Goal: Task Accomplishment & Management: Complete application form

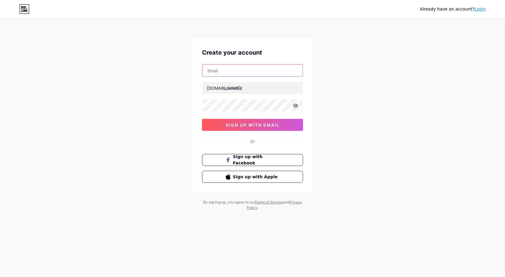
click at [227, 73] on input "text" at bounding box center [252, 71] width 100 height 12
type input "[EMAIL_ADDRESS][DOMAIN_NAME]"
click at [241, 95] on div "[EMAIL_ADDRESS][DOMAIN_NAME] [DOMAIN_NAME]/ 0cAFcWeA6z6dlGwXGt6QkFS-ju4nQYFZS2P…" at bounding box center [252, 97] width 101 height 67
click at [244, 81] on div "[EMAIL_ADDRESS][DOMAIN_NAME] [DOMAIN_NAME]/ 0cAFcWeA6z6dlGwXGt6QkFS-ju4nQYFZS2P…" at bounding box center [252, 97] width 101 height 67
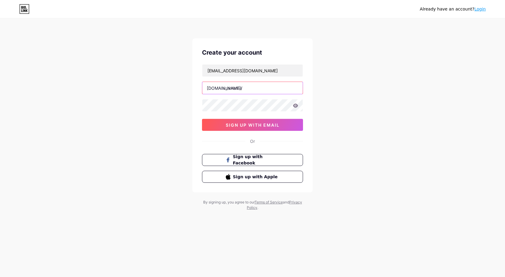
click at [244, 90] on input "text" at bounding box center [252, 88] width 100 height 12
click at [240, 88] on input "text" at bounding box center [252, 88] width 100 height 12
paste input "americanhandiservices"
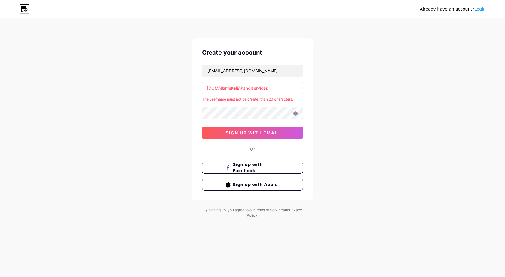
click at [285, 90] on input "americanhandiservices" at bounding box center [252, 88] width 100 height 12
drag, startPoint x: 275, startPoint y: 89, endPoint x: 252, endPoint y: 89, distance: 23.1
click at [252, 89] on input "americanhandiservices" at bounding box center [252, 88] width 100 height 12
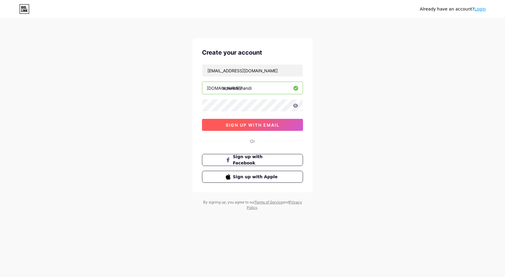
type input "americanhandi"
click at [268, 125] on span "sign up with email" at bounding box center [253, 125] width 54 height 5
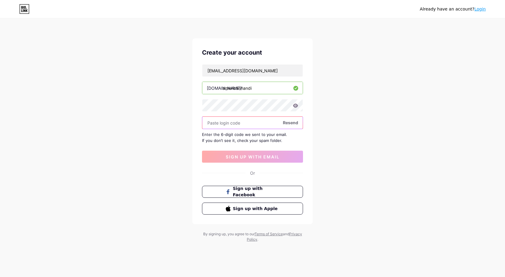
paste input "710794"
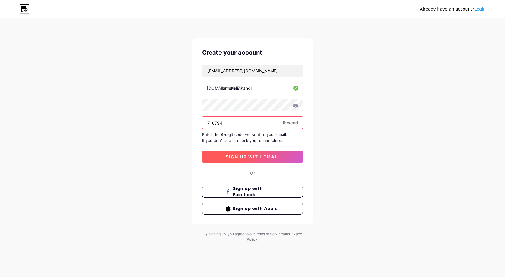
type input "710794"
click at [251, 156] on span "sign up with email" at bounding box center [253, 156] width 54 height 5
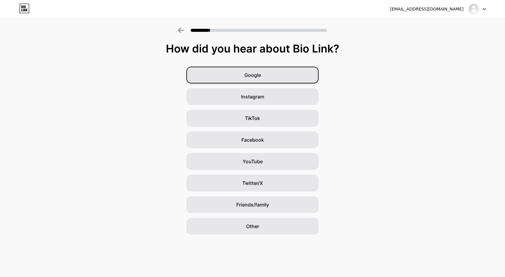
click at [281, 72] on div "Google" at bounding box center [252, 75] width 132 height 17
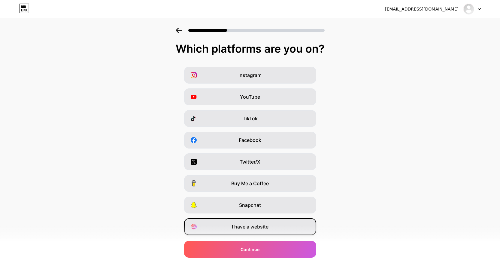
click at [280, 225] on div "I have a website" at bounding box center [250, 226] width 132 height 17
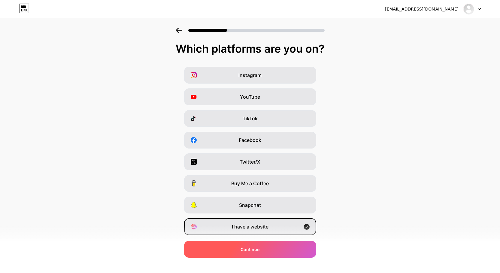
click at [272, 249] on div "Continue" at bounding box center [250, 249] width 132 height 17
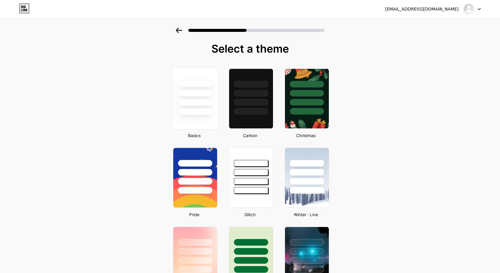
click at [211, 108] on div at bounding box center [195, 111] width 35 height 7
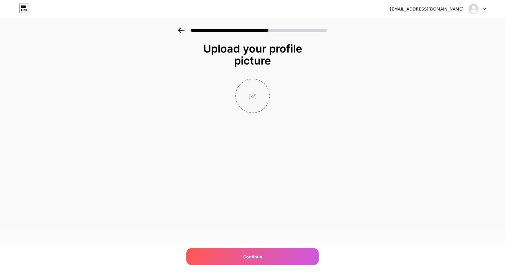
click at [252, 103] on input "file" at bounding box center [252, 95] width 33 height 33
type input "C:\fakepath\465025807_122098997060594912_8362444413647251471_n.jpg"
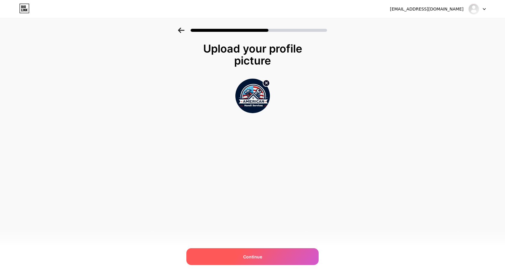
click at [272, 255] on div "Continue" at bounding box center [252, 256] width 132 height 17
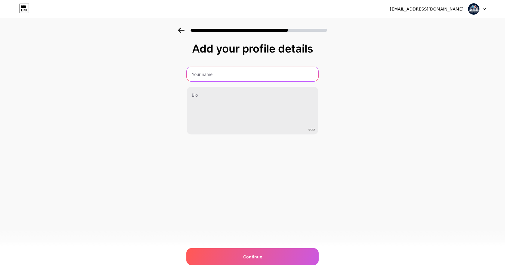
click at [218, 77] on input "text" at bounding box center [253, 74] width 132 height 14
paste input "American Handi Services"
type input "American Handi Services"
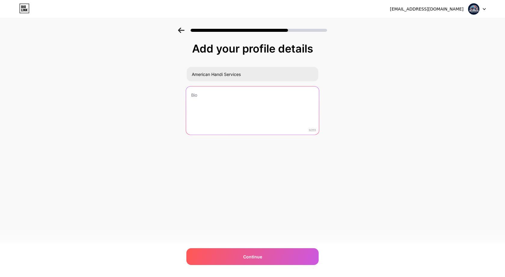
click at [235, 98] on textarea at bounding box center [252, 111] width 133 height 49
paste textarea "With over 30 years of experience, American Handi Services—founded by [PERSON_NA…"
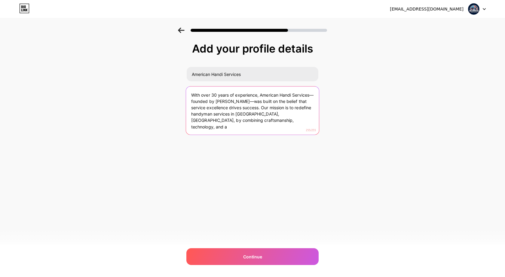
drag, startPoint x: 247, startPoint y: 122, endPoint x: 268, endPoint y: 122, distance: 20.4
click at [268, 122] on textarea "With over 30 years of experience, American Handi Services—founded by [PERSON_NA…" at bounding box center [252, 111] width 133 height 49
click at [222, 121] on textarea "With over 30 years of experience, American Handi Services—founded by [PERSON_NA…" at bounding box center [252, 111] width 133 height 49
click at [279, 119] on textarea "With over 30 years of experience, American Handi Services—founded by [PERSON_NA…" at bounding box center [252, 111] width 133 height 49
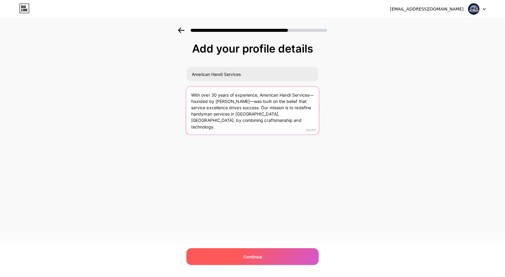
type textarea "With over 30 years of experience, American Handi Services—founded by [PERSON_NA…"
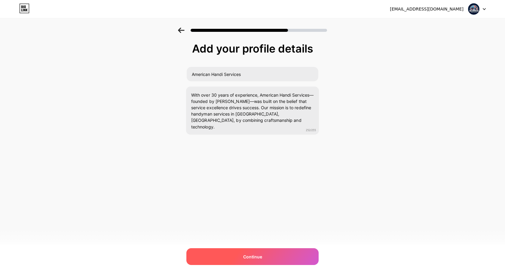
click at [248, 259] on span "Continue" at bounding box center [252, 257] width 19 height 6
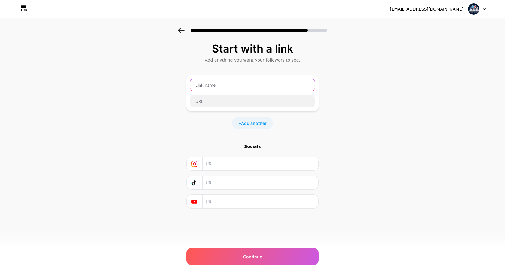
click at [221, 88] on input "text" at bounding box center [252, 85] width 124 height 12
paste input "[URL][DOMAIN_NAME]"
type input "[URL][DOMAIN_NAME]"
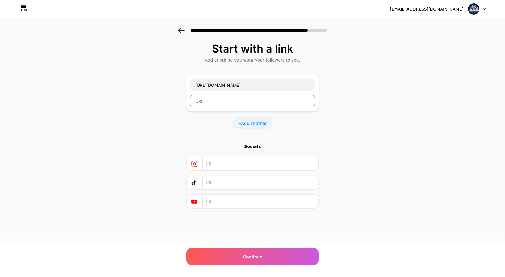
paste input "[URL][DOMAIN_NAME]"
click at [209, 101] on input "text" at bounding box center [252, 101] width 124 height 12
type input "[URL][DOMAIN_NAME]"
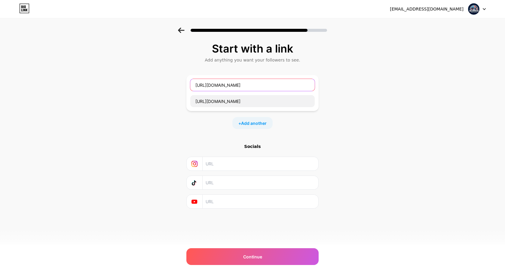
drag, startPoint x: 275, startPoint y: 80, endPoint x: 275, endPoint y: 84, distance: 4.2
click at [275, 84] on input "[URL][DOMAIN_NAME]" at bounding box center [252, 85] width 124 height 12
drag, startPoint x: 275, startPoint y: 85, endPoint x: 112, endPoint y: 78, distance: 162.7
click at [112, 78] on div "Start with a link Add anything you want your followers to see. [URL][DOMAIN_NAM…" at bounding box center [252, 133] width 505 height 211
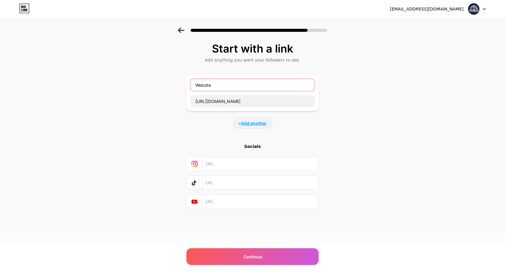
type input "Website"
click at [251, 123] on span "Add another" at bounding box center [254, 123] width 26 height 6
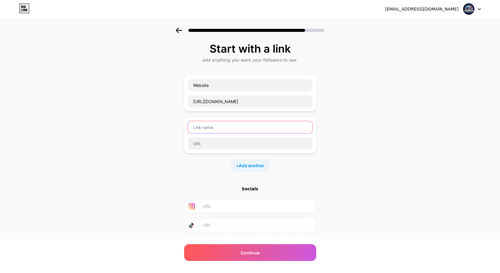
click at [207, 121] on input "text" at bounding box center [250, 127] width 124 height 12
paste input "[URL][DOMAIN_NAME]"
type input "[URL][DOMAIN_NAME]"
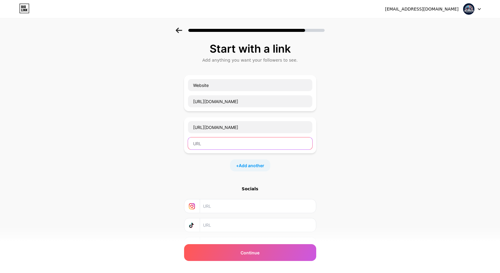
click at [208, 144] on input "text" at bounding box center [250, 143] width 124 height 12
paste input "[URL][DOMAIN_NAME]"
type input "[URL][DOMAIN_NAME]"
click at [221, 209] on input "text" at bounding box center [257, 206] width 109 height 14
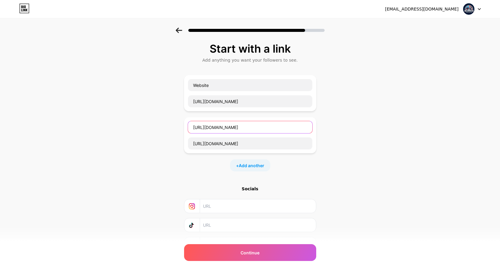
drag, startPoint x: 299, startPoint y: 128, endPoint x: 249, endPoint y: 127, distance: 49.3
click at [249, 127] on input "[URL][DOMAIN_NAME]" at bounding box center [250, 127] width 124 height 12
drag, startPoint x: 221, startPoint y: 127, endPoint x: 109, endPoint y: 127, distance: 111.8
click at [109, 127] on div "Start with a link Add anything you want your followers to see. Website [URL][DO…" at bounding box center [250, 154] width 500 height 253
drag, startPoint x: 232, startPoint y: 126, endPoint x: 214, endPoint y: 127, distance: 18.1
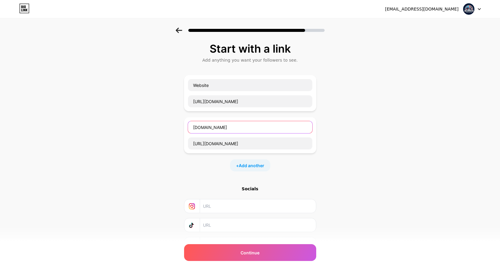
click at [214, 127] on input "[DOMAIN_NAME]" at bounding box center [250, 127] width 124 height 12
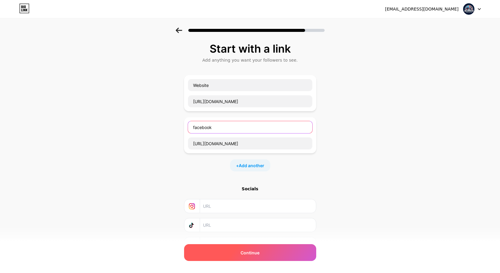
type input "facebook"
click at [265, 252] on div "Continue" at bounding box center [250, 252] width 132 height 17
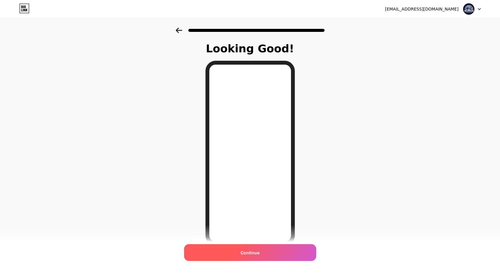
click at [263, 251] on div "Continue" at bounding box center [250, 252] width 132 height 17
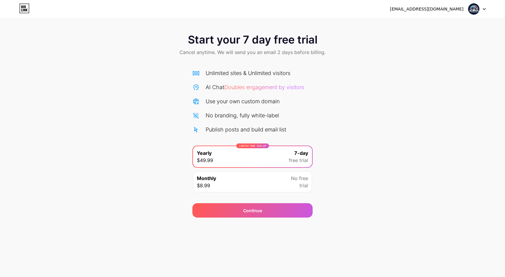
click at [471, 10] on img at bounding box center [473, 8] width 11 height 11
click at [425, 11] on div "[EMAIL_ADDRESS][DOMAIN_NAME]" at bounding box center [427, 9] width 74 height 6
click at [295, 186] on div "No free trial" at bounding box center [299, 182] width 17 height 14
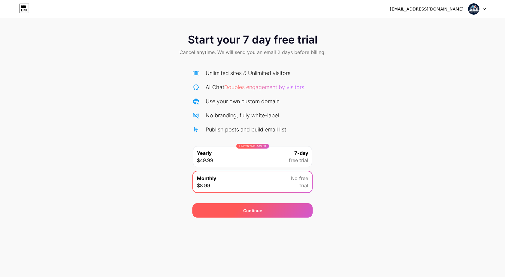
click at [275, 210] on div "Continue" at bounding box center [252, 210] width 120 height 14
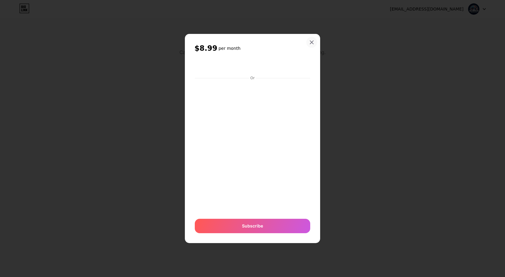
click at [310, 43] on icon at bounding box center [311, 42] width 5 height 5
